Goal: Transaction & Acquisition: Purchase product/service

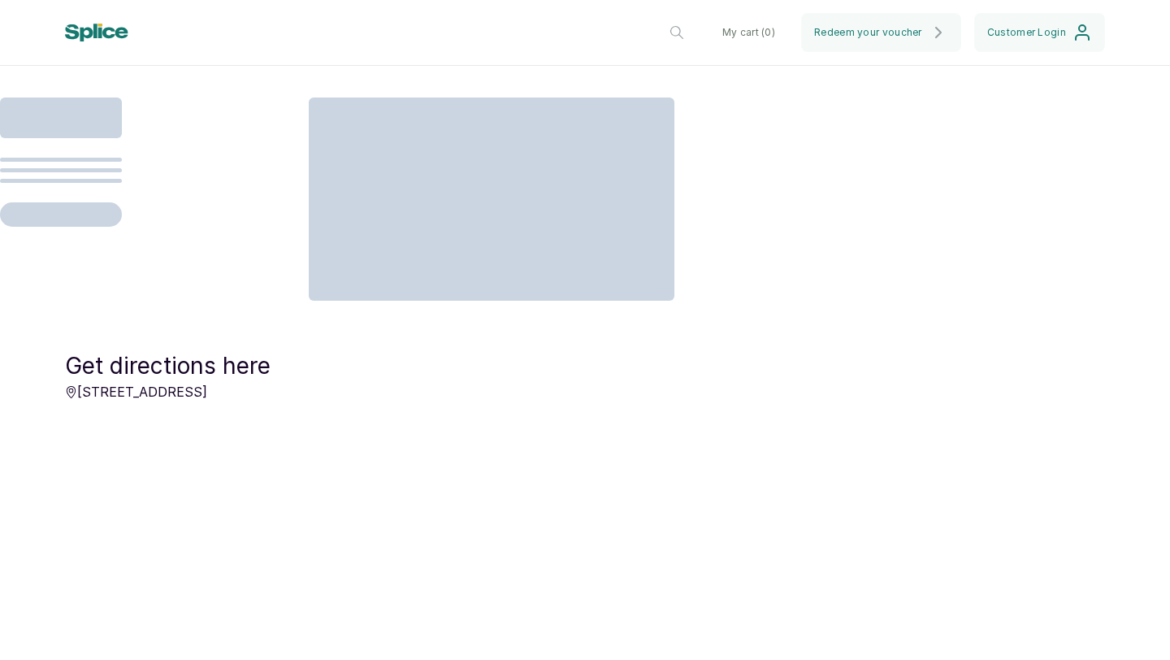
click at [1057, 284] on div at bounding box center [585, 216] width 1170 height 236
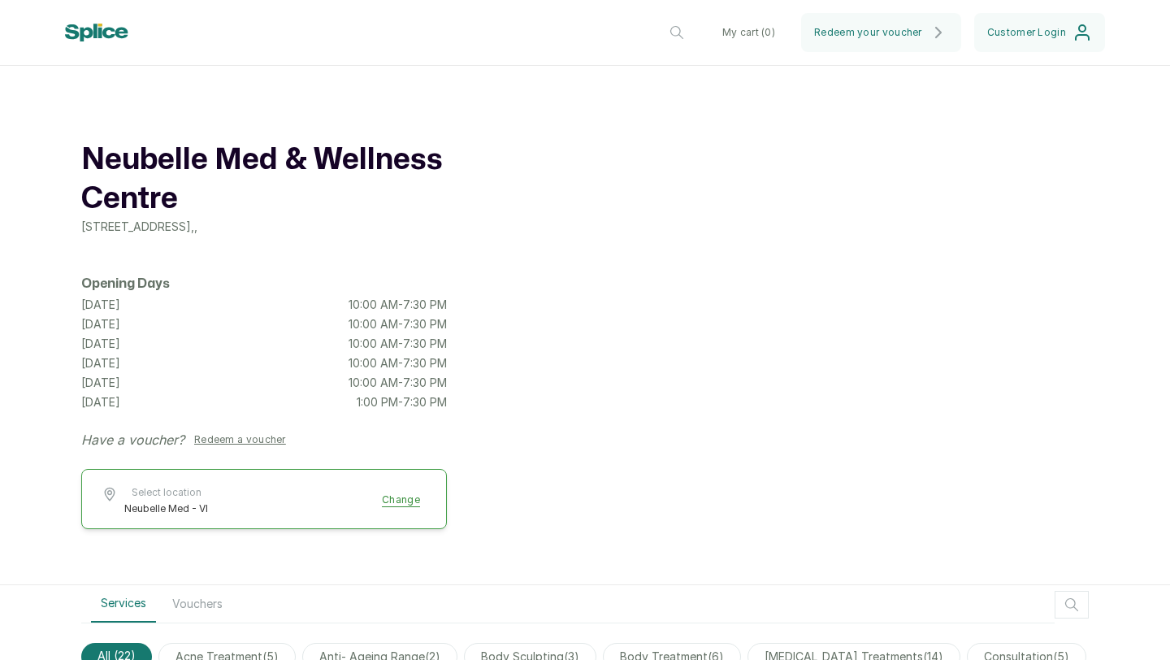
click at [876, 54] on header "Neubelle Med & Wellness Centre Neubelle Med - VI Change My cart ( 0 ) Redeem yo…" at bounding box center [585, 33] width 1170 height 66
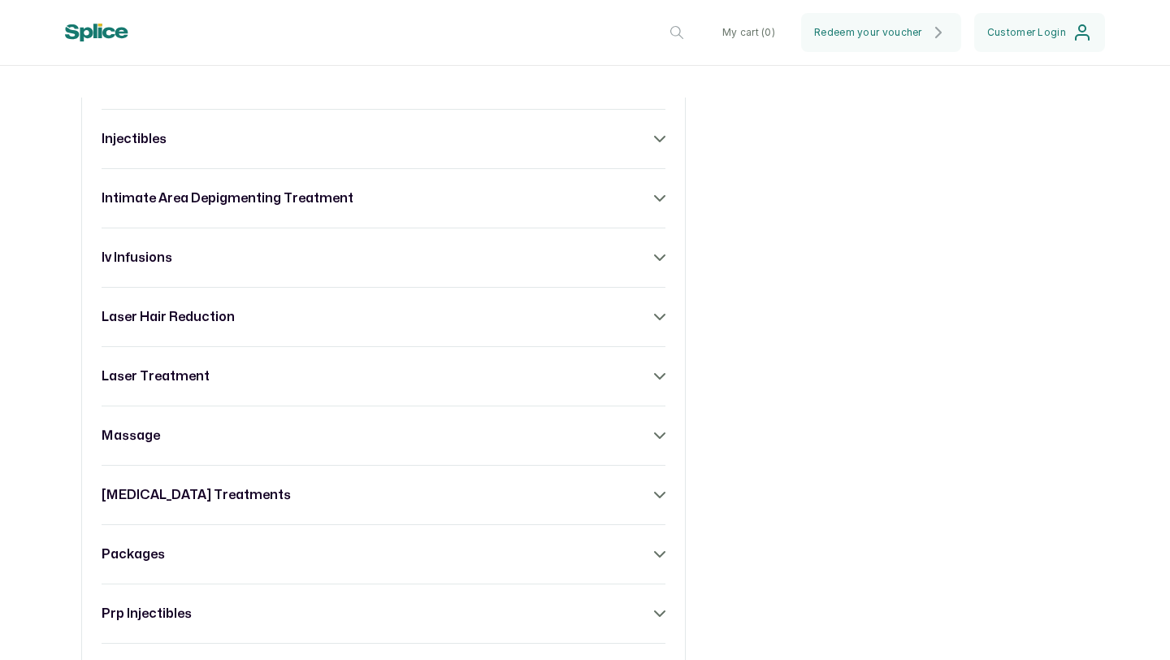
scroll to position [1182, 0]
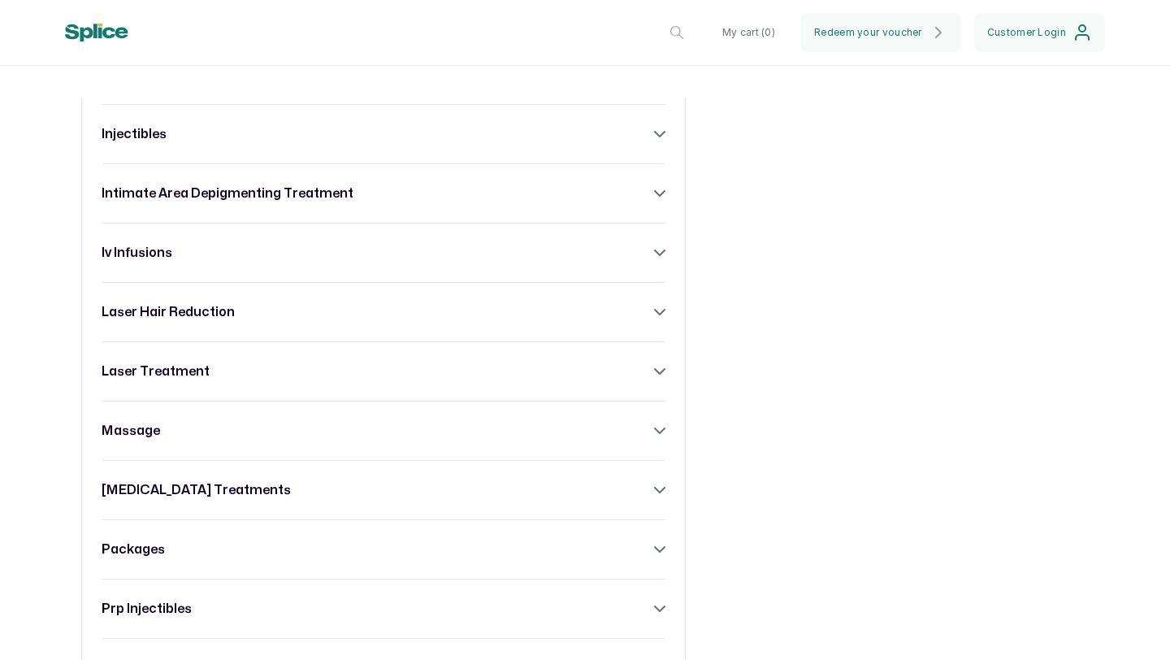
click at [653, 316] on div "laser hair reduction" at bounding box center [384, 312] width 564 height 20
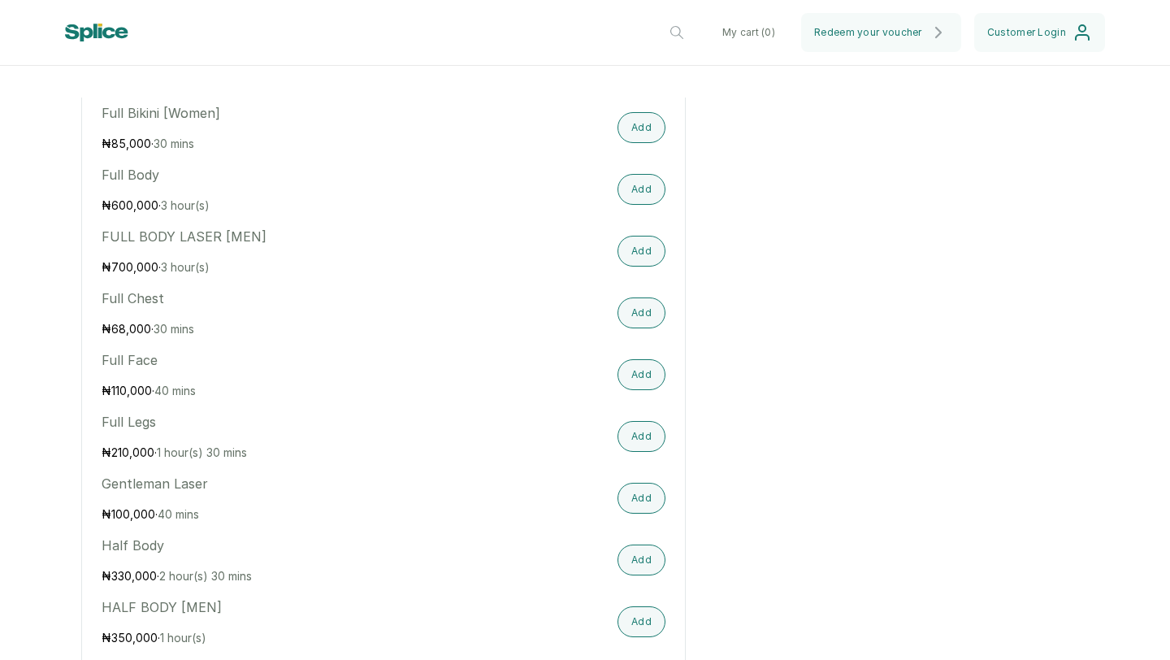
scroll to position [1866, 0]
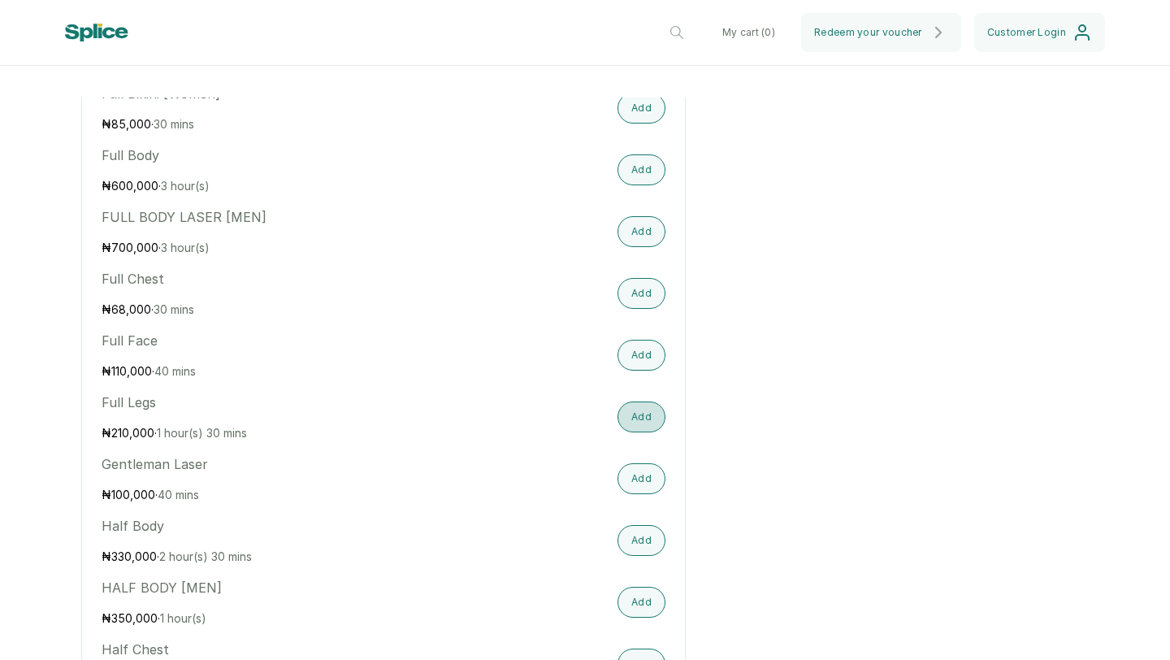
click at [641, 426] on button "Add" at bounding box center [642, 416] width 48 height 31
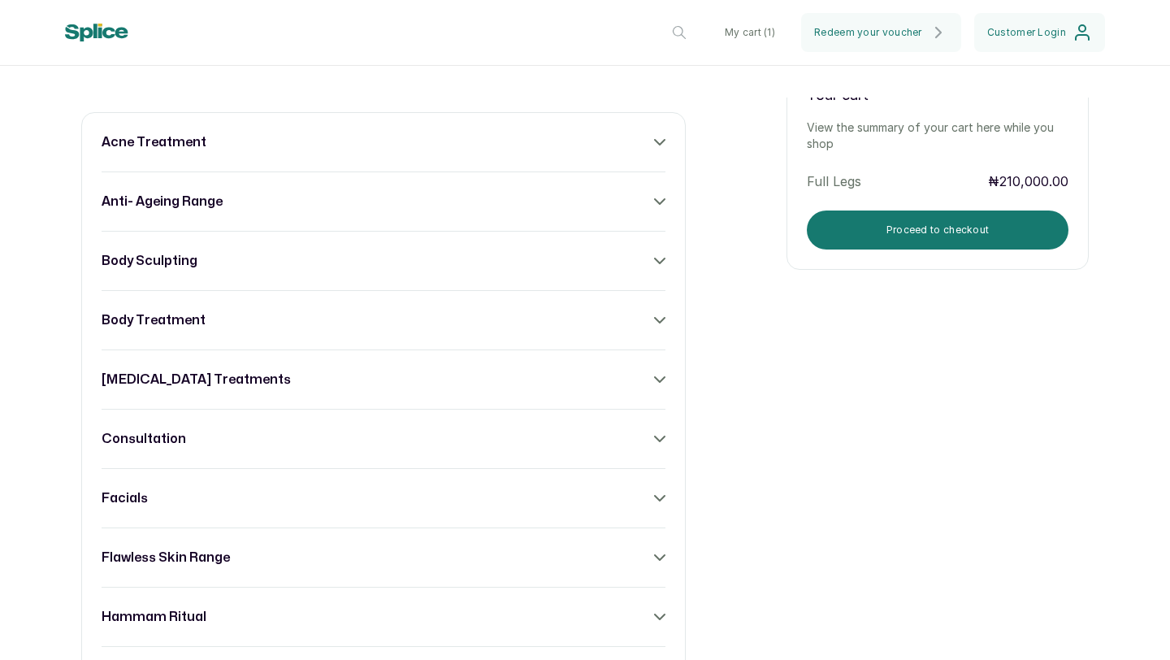
scroll to position [675, 0]
